Goal: Task Accomplishment & Management: Use online tool/utility

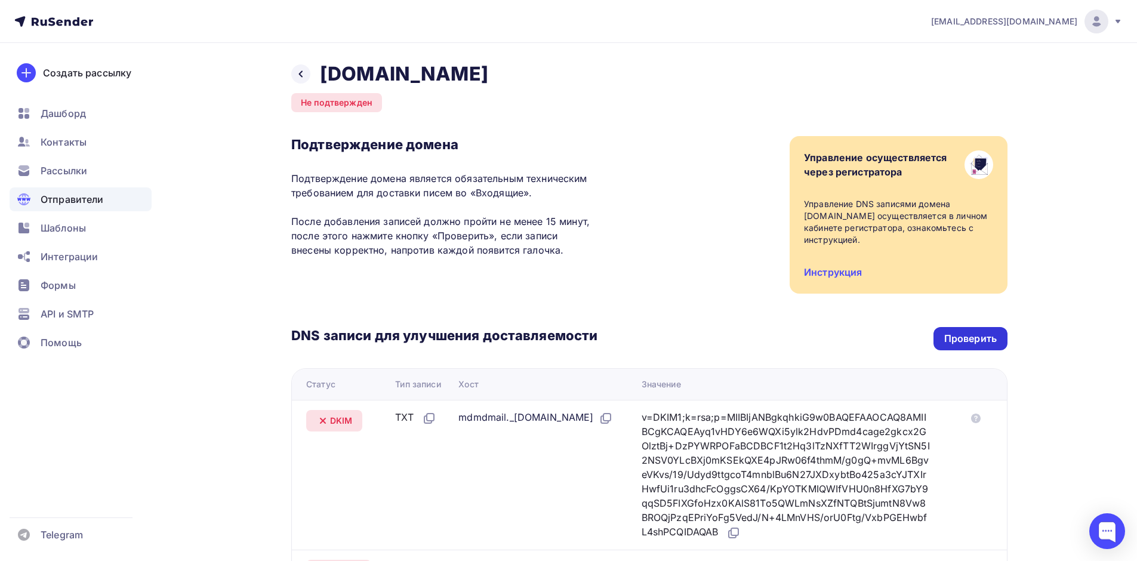
click at [991, 340] on div "Проверить" at bounding box center [970, 339] width 53 height 14
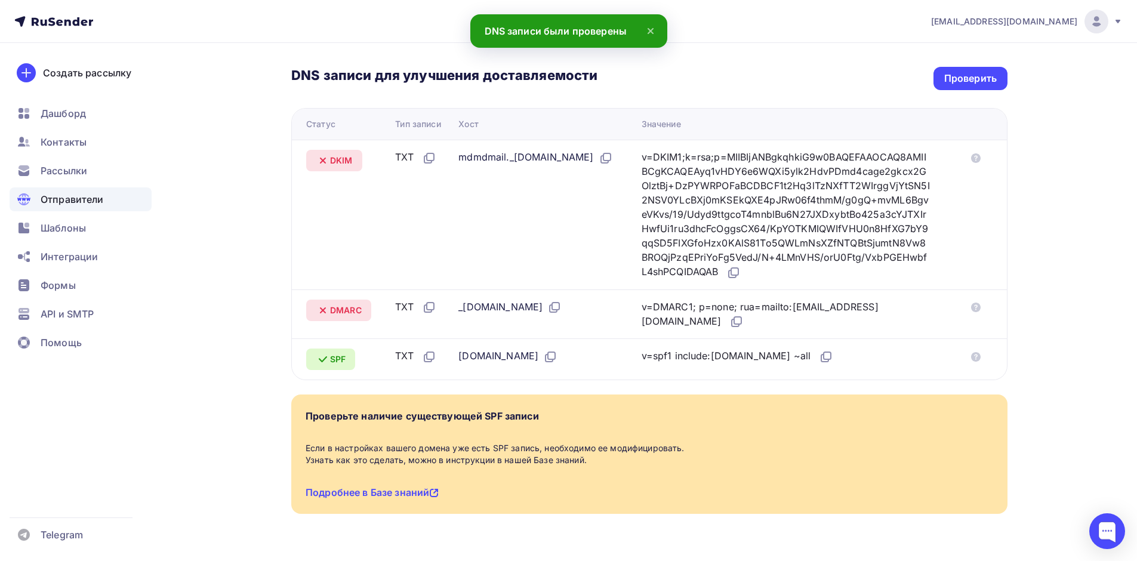
scroll to position [290, 0]
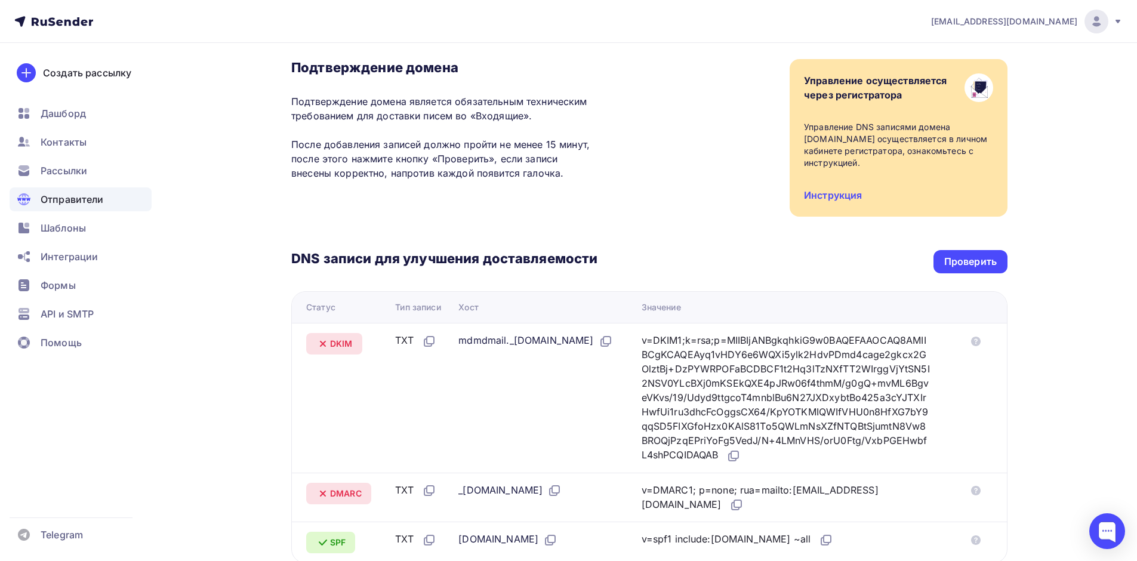
scroll to position [119, 0]
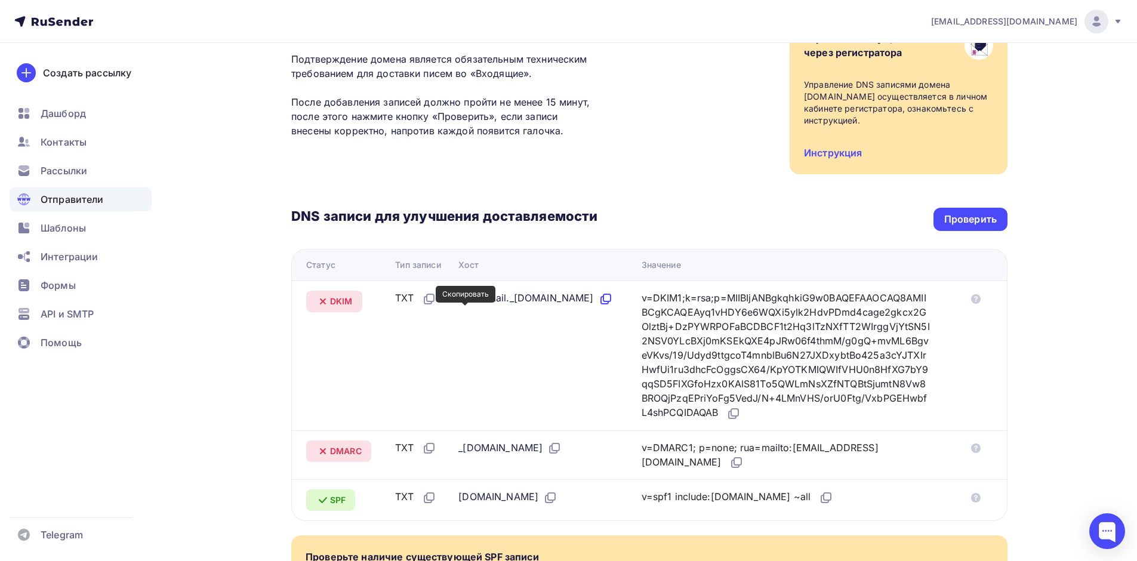
click at [604, 301] on icon at bounding box center [607, 297] width 7 height 7
click at [562, 449] on icon at bounding box center [554, 448] width 14 height 14
click at [734, 459] on icon at bounding box center [737, 461] width 7 height 7
click at [601, 304] on icon at bounding box center [604, 300] width 7 height 7
click at [741, 417] on icon at bounding box center [734, 414] width 14 height 14
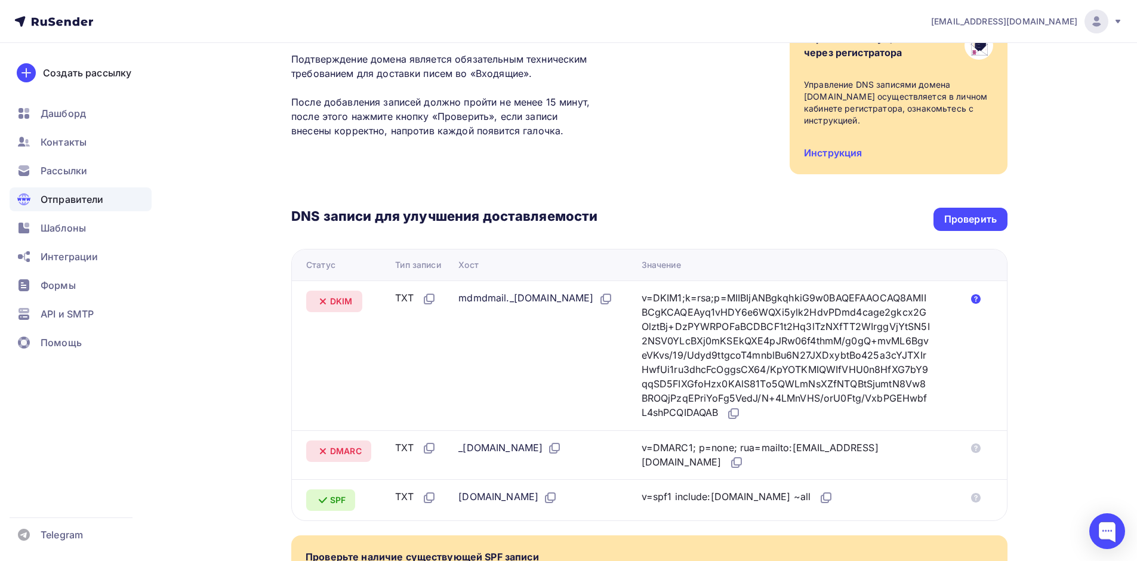
click at [978, 296] on icon at bounding box center [976, 299] width 10 height 10
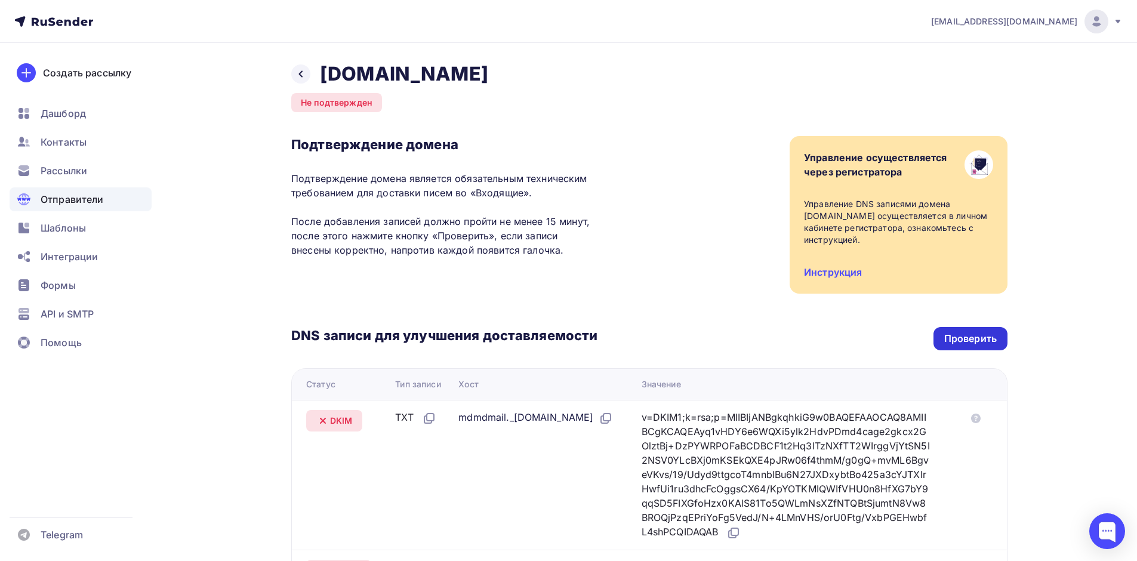
click at [974, 340] on div "Проверить" at bounding box center [970, 339] width 53 height 14
click at [969, 327] on div "DNS записи для улучшения доставляемости Проверить Статус Тип записи Хост Значен…" at bounding box center [649, 467] width 716 height 347
click at [964, 339] on div "Проверить" at bounding box center [970, 339] width 53 height 14
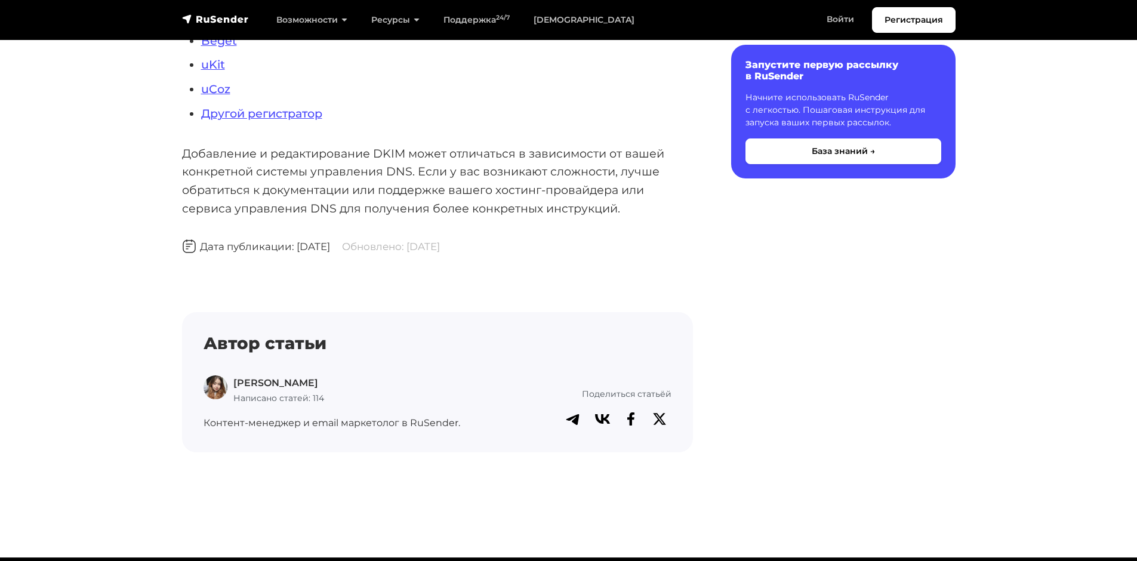
scroll to position [239, 0]
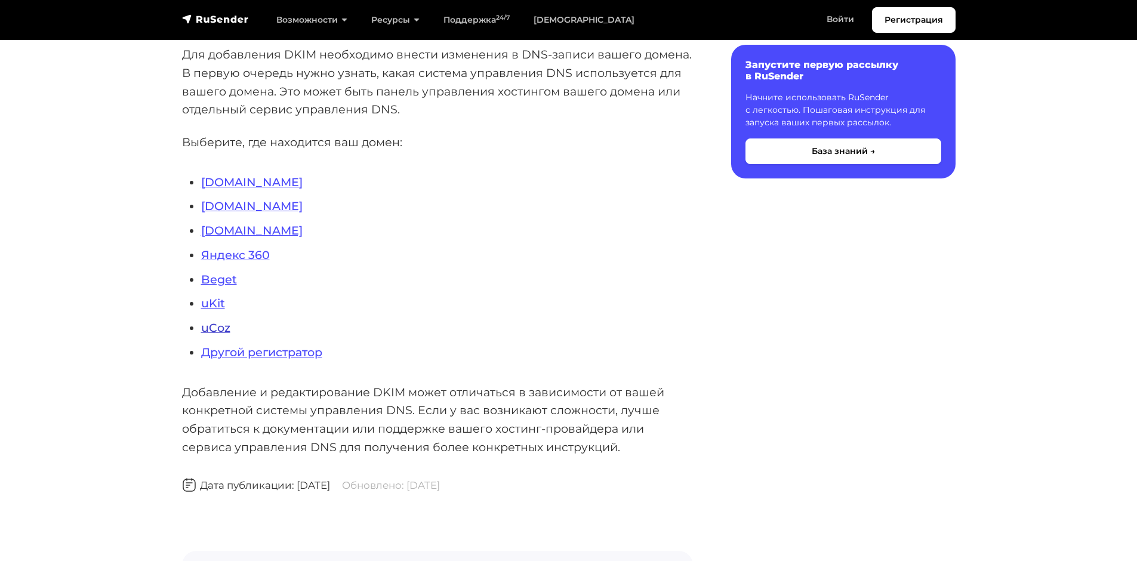
click at [216, 327] on link "uCoz" at bounding box center [215, 328] width 29 height 14
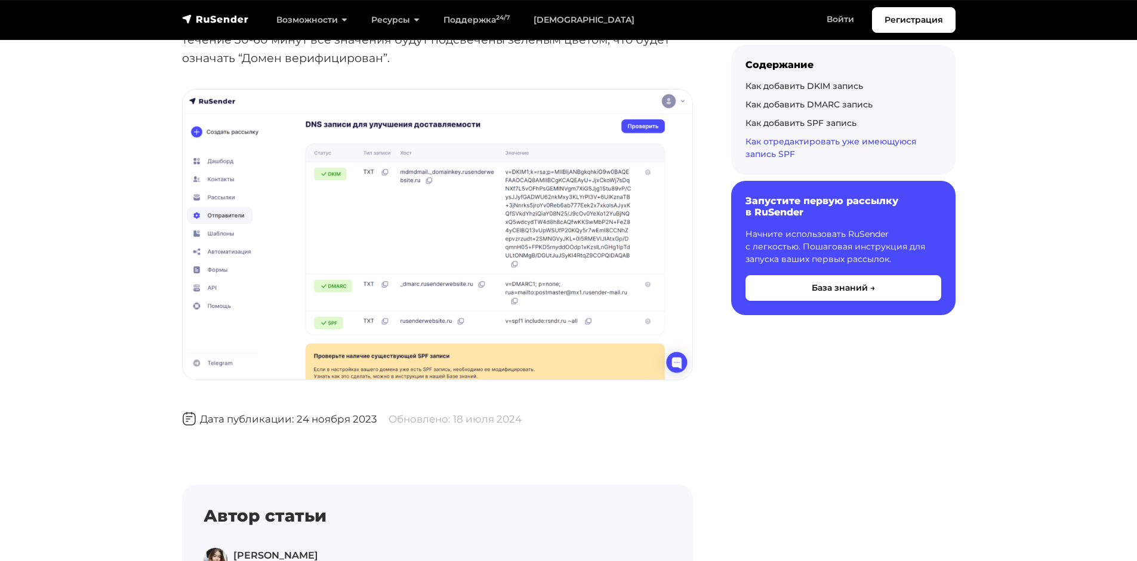
scroll to position [4895, 0]
